Goal: Task Accomplishment & Management: Manage account settings

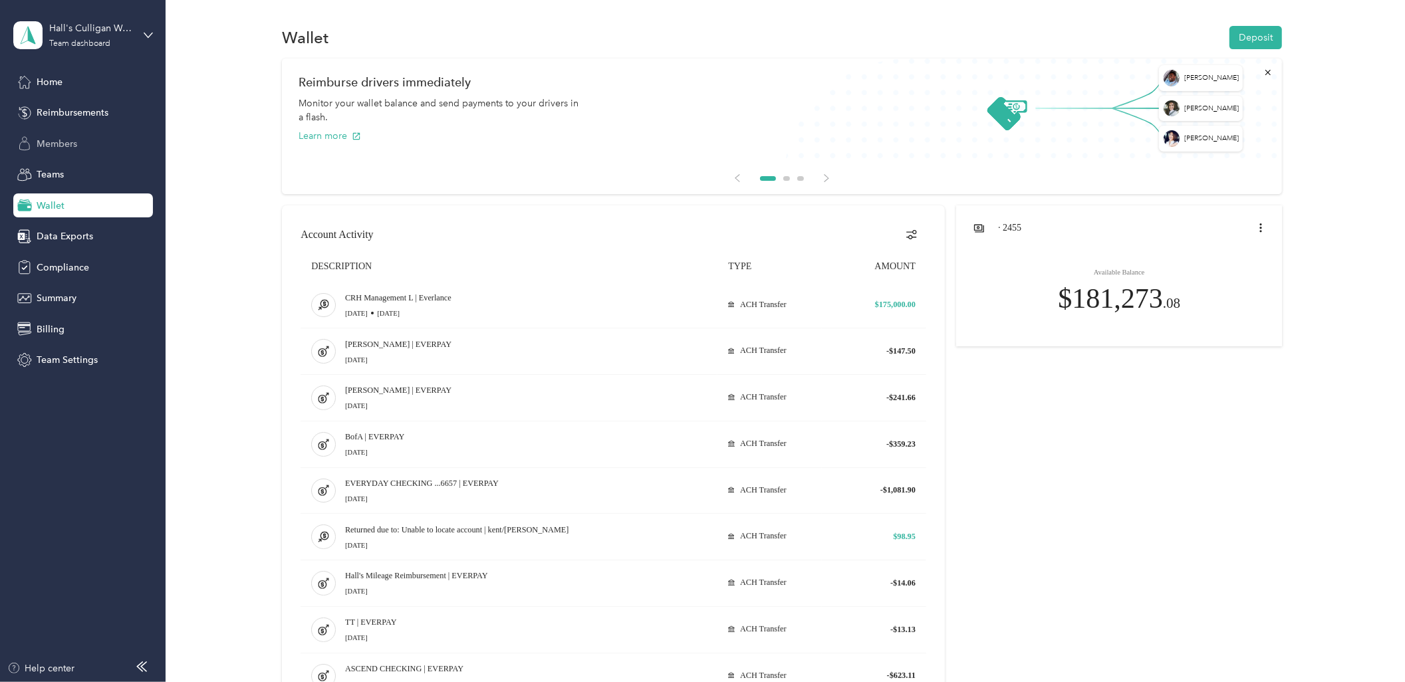
click at [70, 135] on div "Members" at bounding box center [83, 144] width 140 height 24
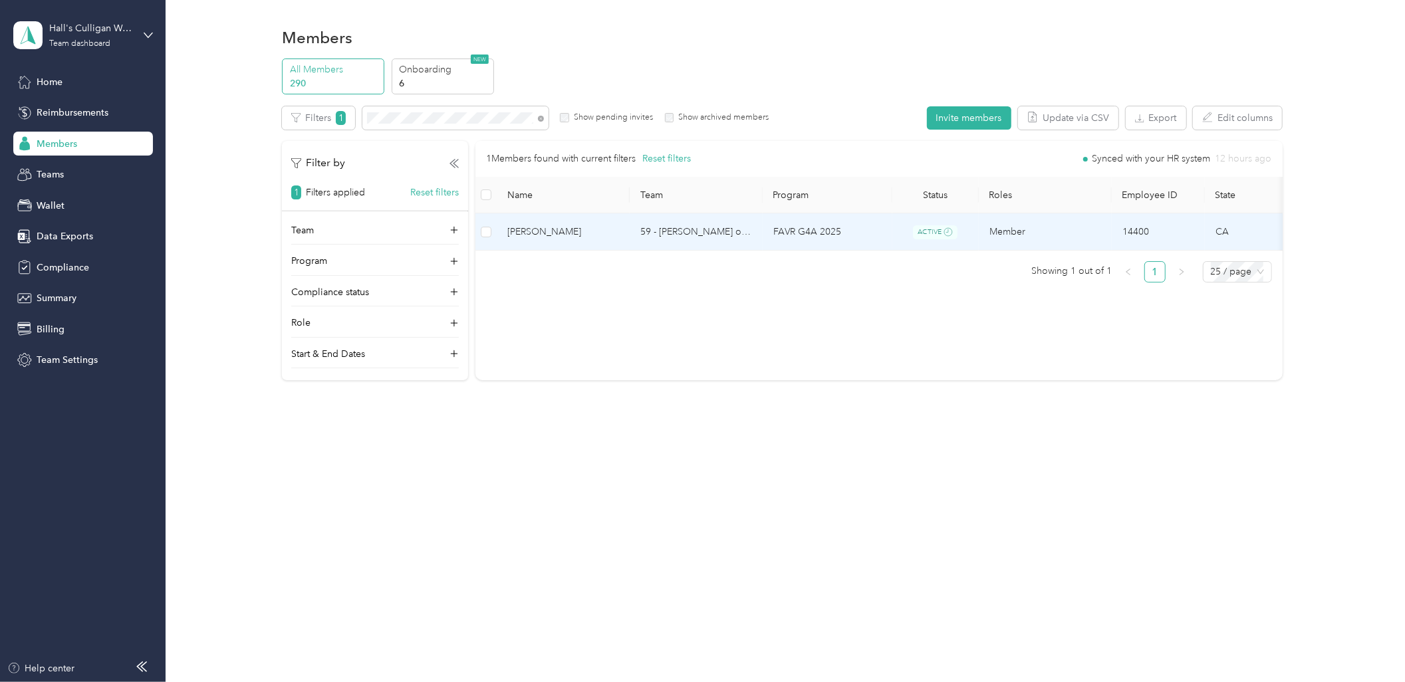
click at [765, 228] on td "FAVR G4A 2025" at bounding box center [828, 231] width 130 height 37
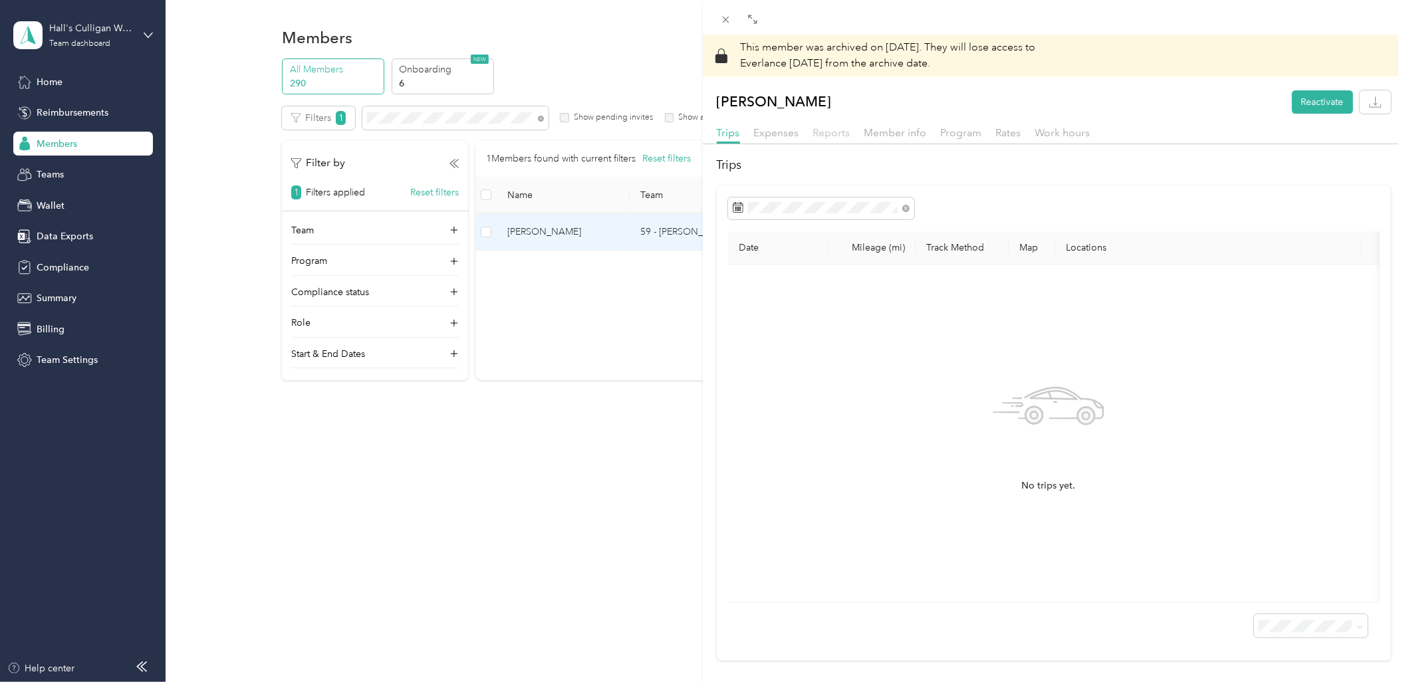
click at [828, 129] on span "Reports" at bounding box center [831, 132] width 37 height 13
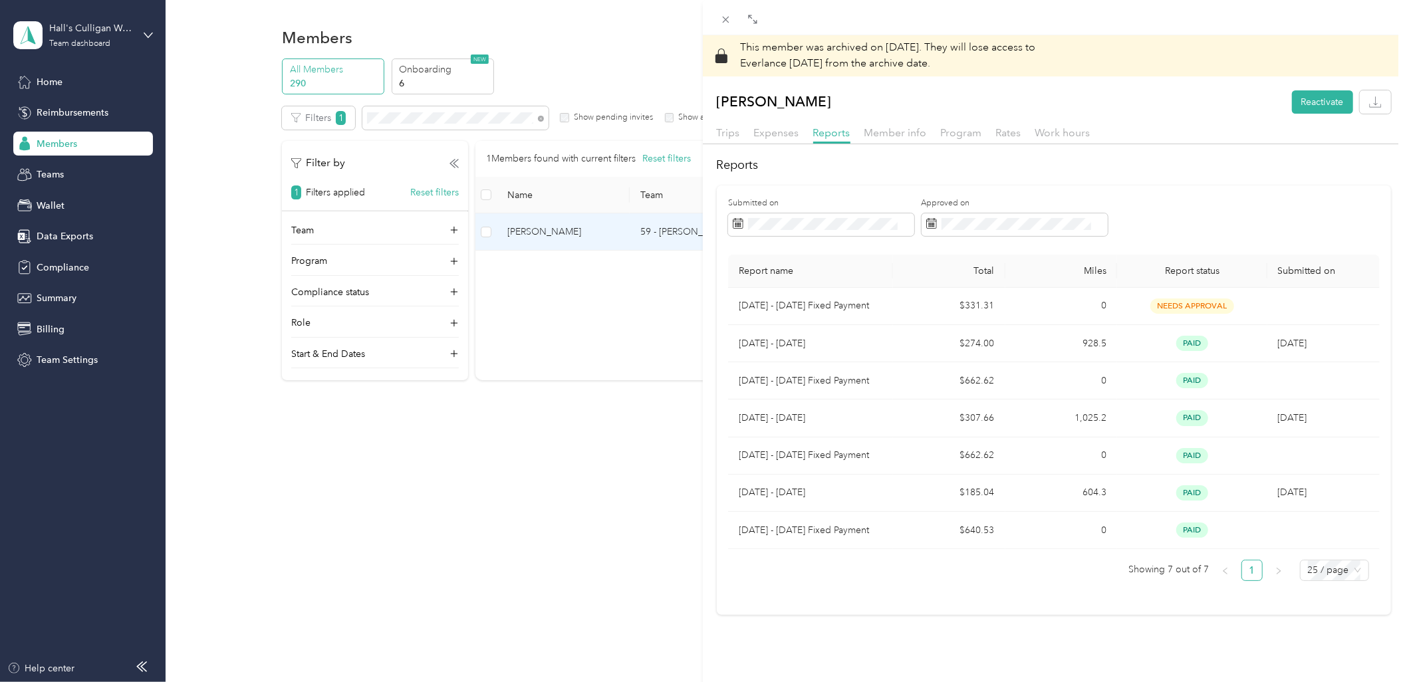
drag, startPoint x: 118, startPoint y: 610, endPoint x: 175, endPoint y: 586, distance: 61.6
click at [118, 610] on div "This member was archived on [DATE] . They will lose access to Everlance [DATE] …" at bounding box center [702, 341] width 1405 height 682
